Goal: Task Accomplishment & Management: Complete application form

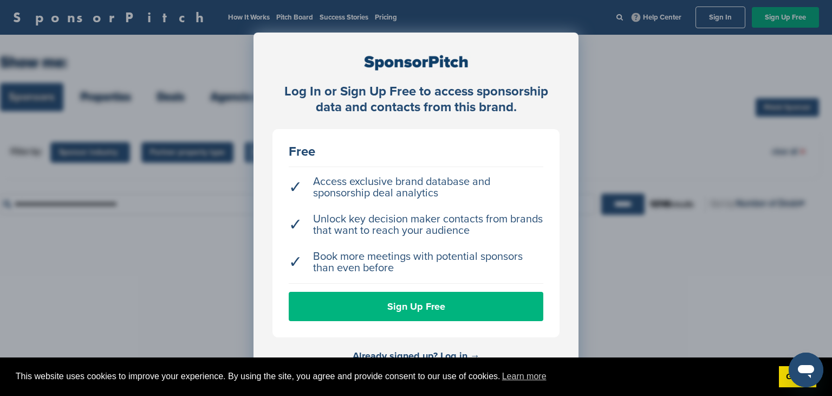
click at [418, 310] on link "Sign Up Free" at bounding box center [416, 305] width 255 height 29
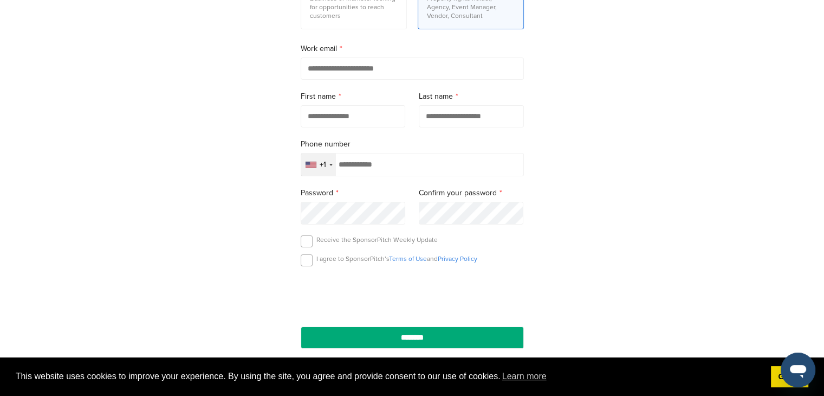
scroll to position [418, 0]
